Goal: Check status: Check status

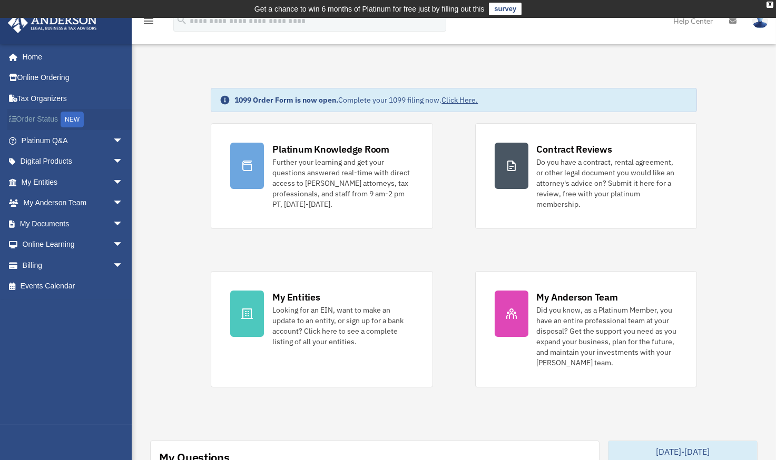
click at [46, 114] on link "Order Status NEW" at bounding box center [73, 120] width 132 height 22
click at [52, 260] on link "Billing arrow_drop_down" at bounding box center [73, 265] width 132 height 21
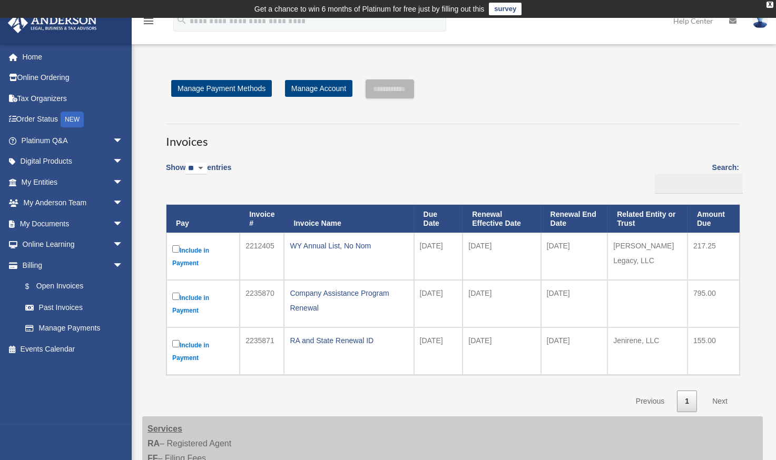
click at [269, 246] on td "2212405" at bounding box center [262, 256] width 44 height 47
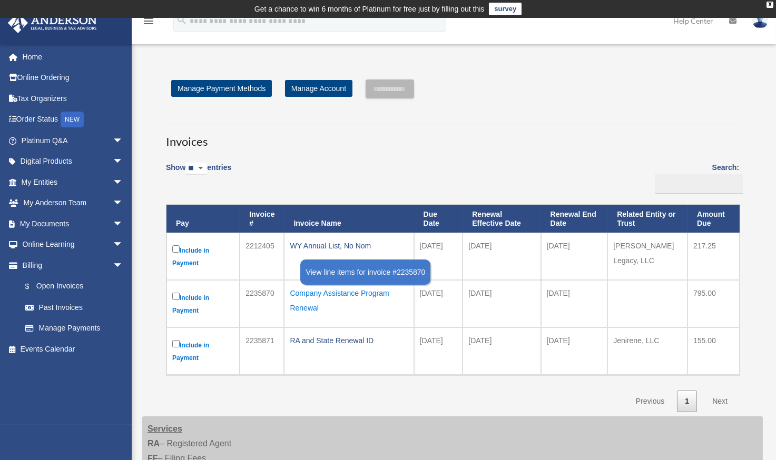
click at [344, 306] on div "Company Assistance Program Renewal" at bounding box center [349, 300] width 118 height 29
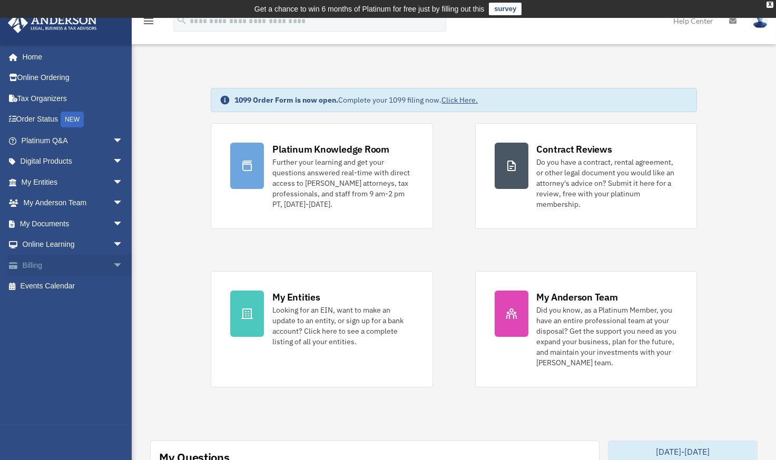
click at [32, 263] on link "Billing arrow_drop_down" at bounding box center [73, 265] width 132 height 21
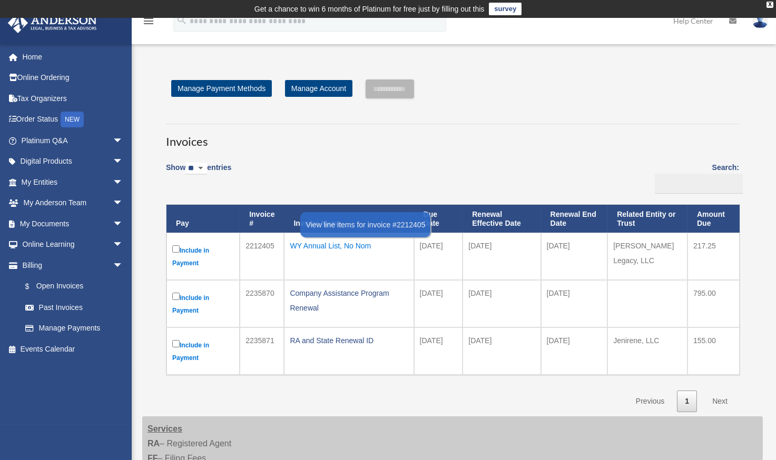
click at [318, 246] on div "WY Annual List, No Nom" at bounding box center [349, 246] width 118 height 15
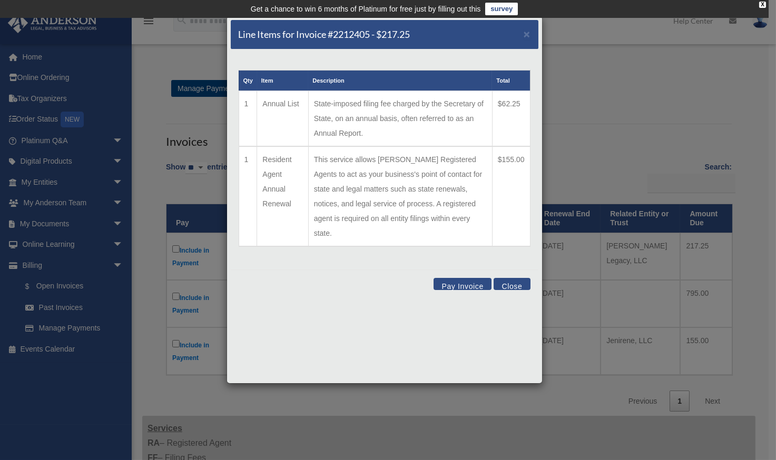
click at [525, 278] on button "Close" at bounding box center [511, 284] width 36 height 12
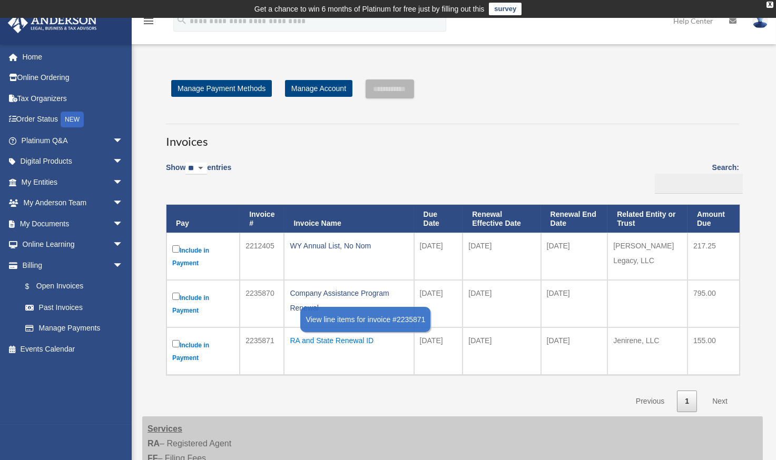
click at [325, 340] on div "RA and State Renewal ID" at bounding box center [349, 340] width 118 height 15
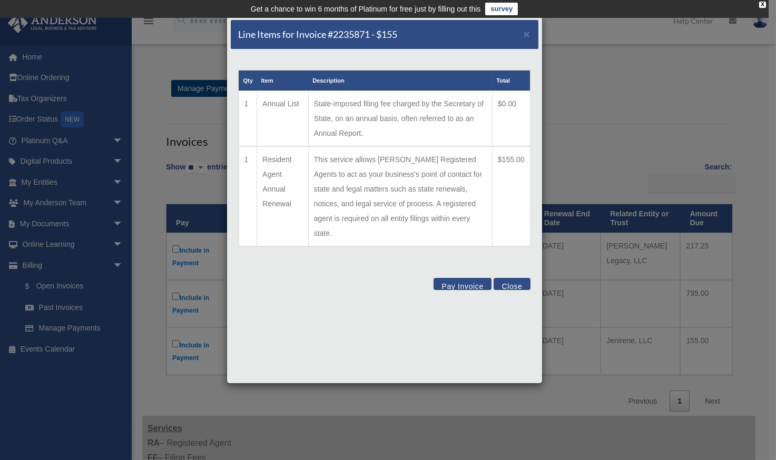
click at [517, 278] on button "Close" at bounding box center [511, 284] width 36 height 12
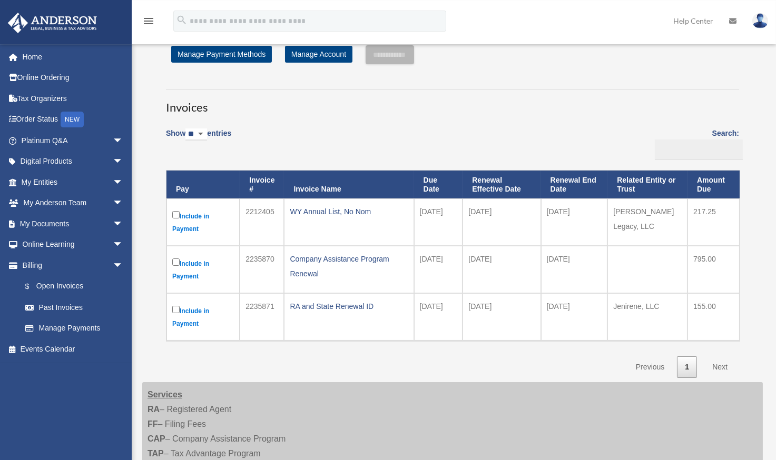
scroll to position [36, 0]
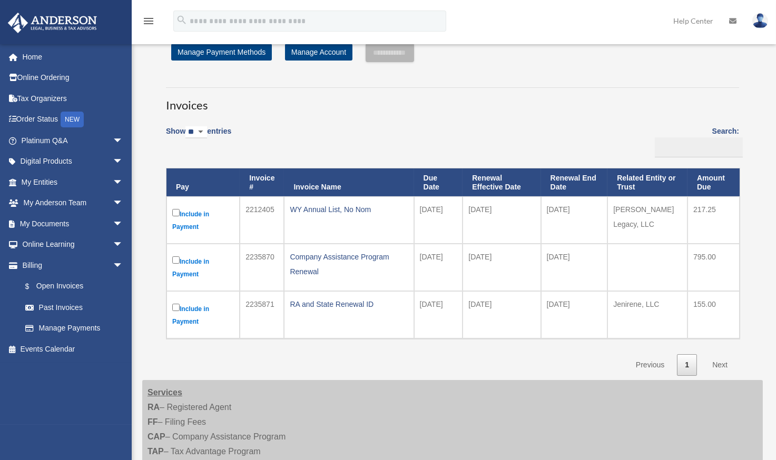
click option "**" at bounding box center [0, 0] width 0 height 0
click at [722, 363] on link "Next" at bounding box center [719, 365] width 31 height 22
click at [392, 356] on div "Show ** ** ** *** entries Search: Pay Invoice # Invoice Name Due Date Renewal E…" at bounding box center [452, 247] width 573 height 257
click at [286, 356] on div "Show ** ** ** *** entries Search: Pay Invoice # Invoice Name Due Date Renewal E…" at bounding box center [452, 247] width 573 height 257
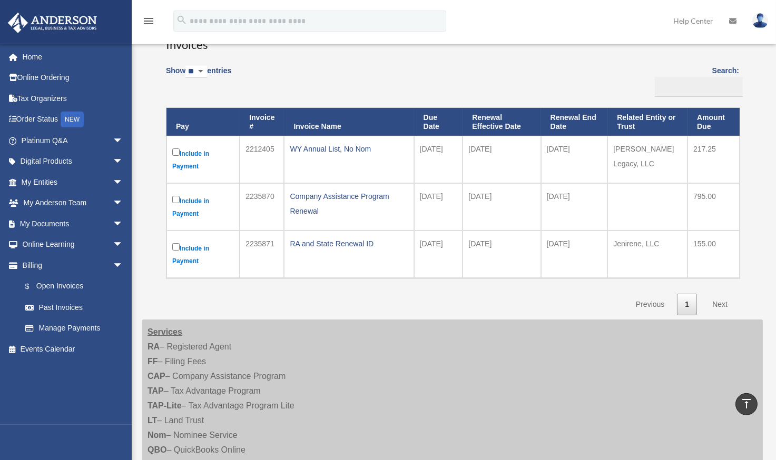
scroll to position [92, 0]
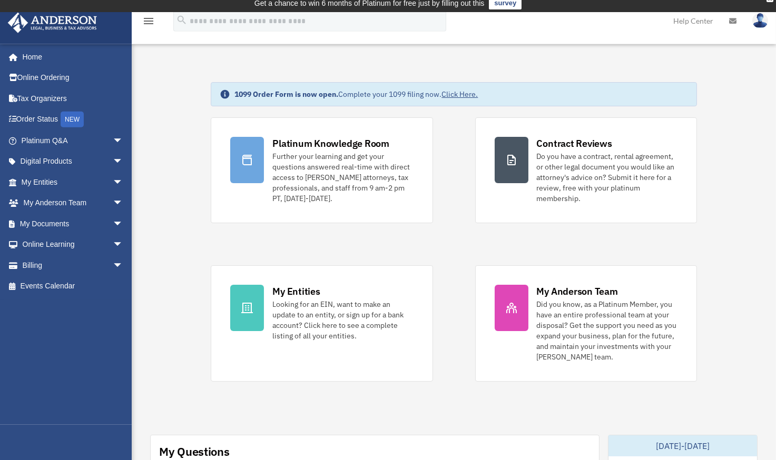
scroll to position [174, 0]
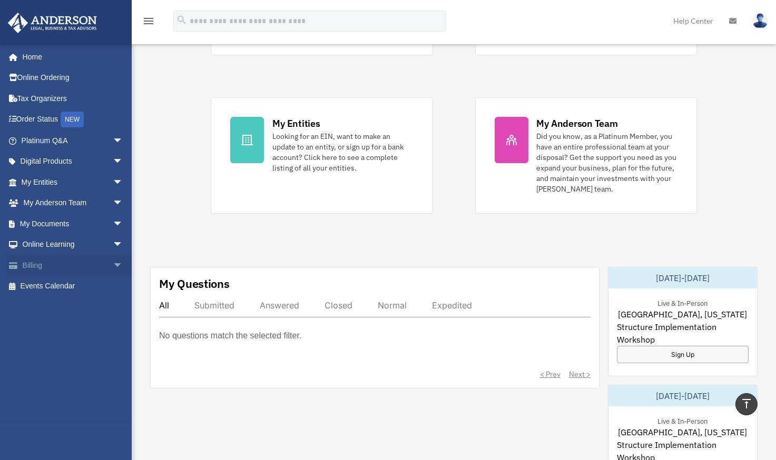
click at [47, 263] on link "Billing arrow_drop_down" at bounding box center [73, 265] width 132 height 21
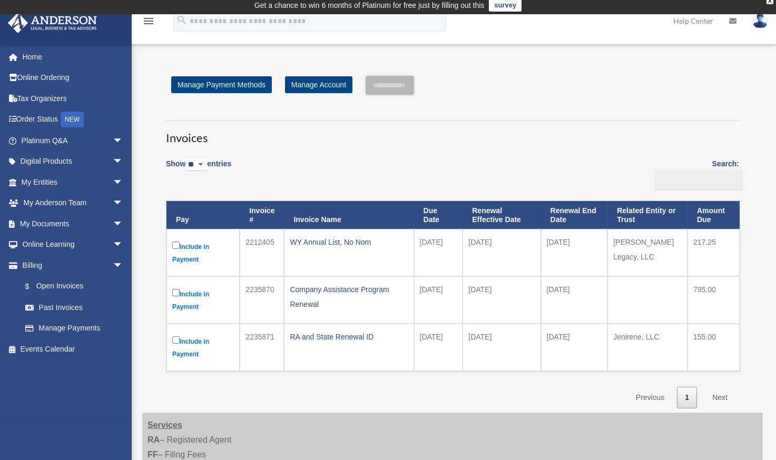
scroll to position [9, 0]
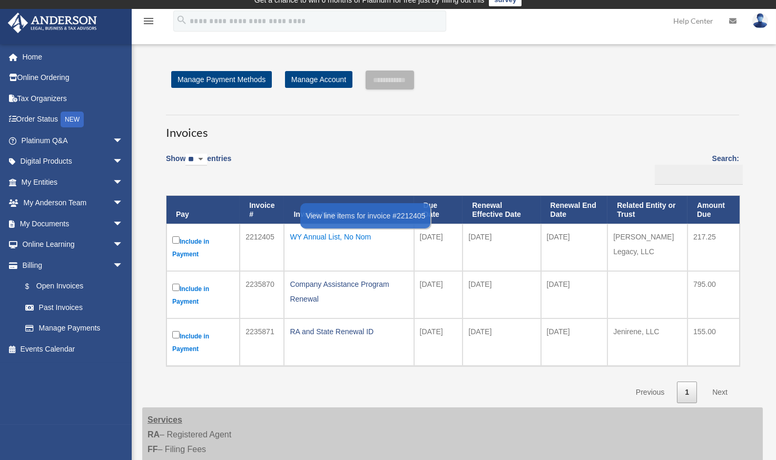
click at [322, 234] on div "WY Annual List, No Nom" at bounding box center [349, 237] width 118 height 15
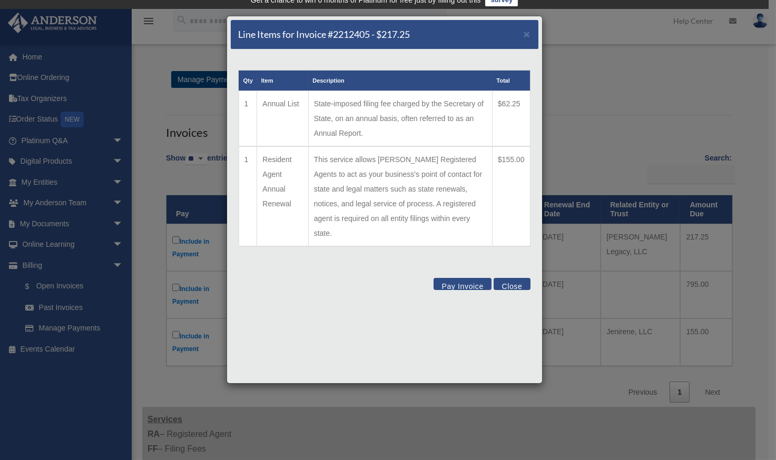
drag, startPoint x: 135, startPoint y: 382, endPoint x: 150, endPoint y: 380, distance: 15.4
click at [137, 382] on div "Line Items for Invoice #2212405 - $217.25 × Qty Item Description Total 1 Annual…" at bounding box center [388, 230] width 776 height 460
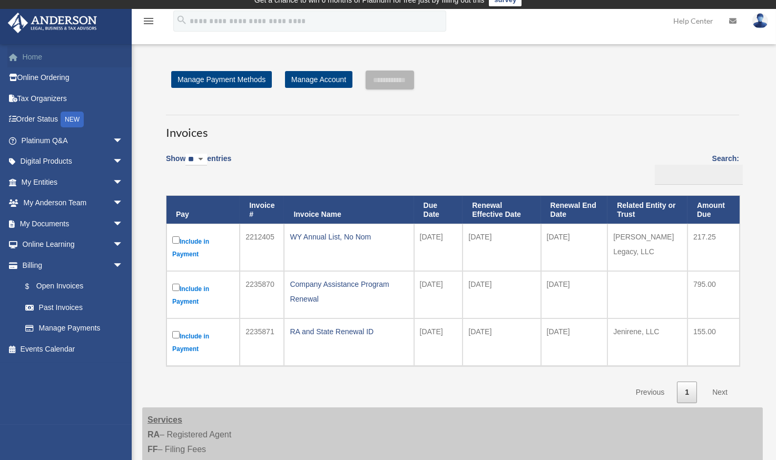
click at [32, 57] on link "Home" at bounding box center [73, 56] width 132 height 21
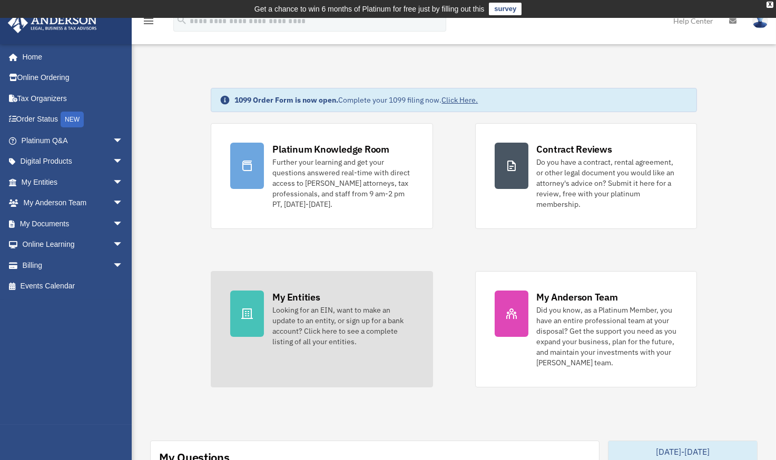
drag, startPoint x: 370, startPoint y: 288, endPoint x: 365, endPoint y: 320, distance: 33.0
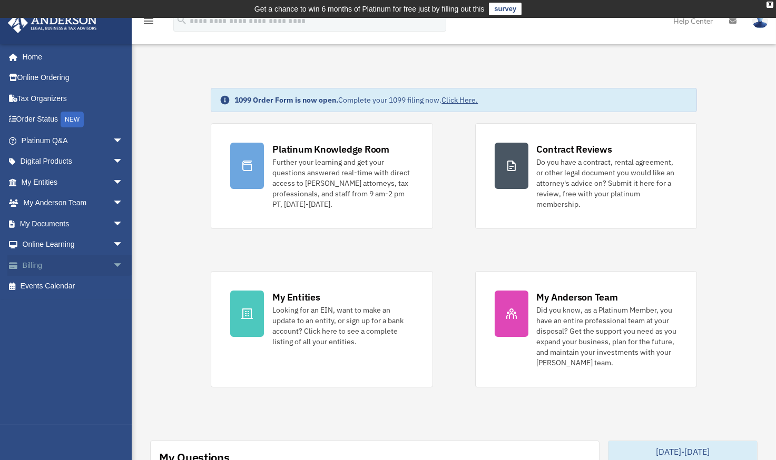
click at [31, 261] on link "Billing arrow_drop_down" at bounding box center [73, 265] width 132 height 21
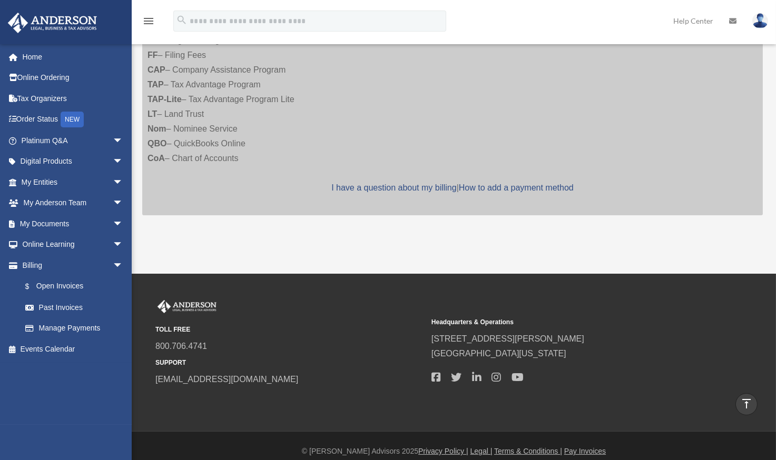
scroll to position [413, 0]
